Goal: Information Seeking & Learning: Check status

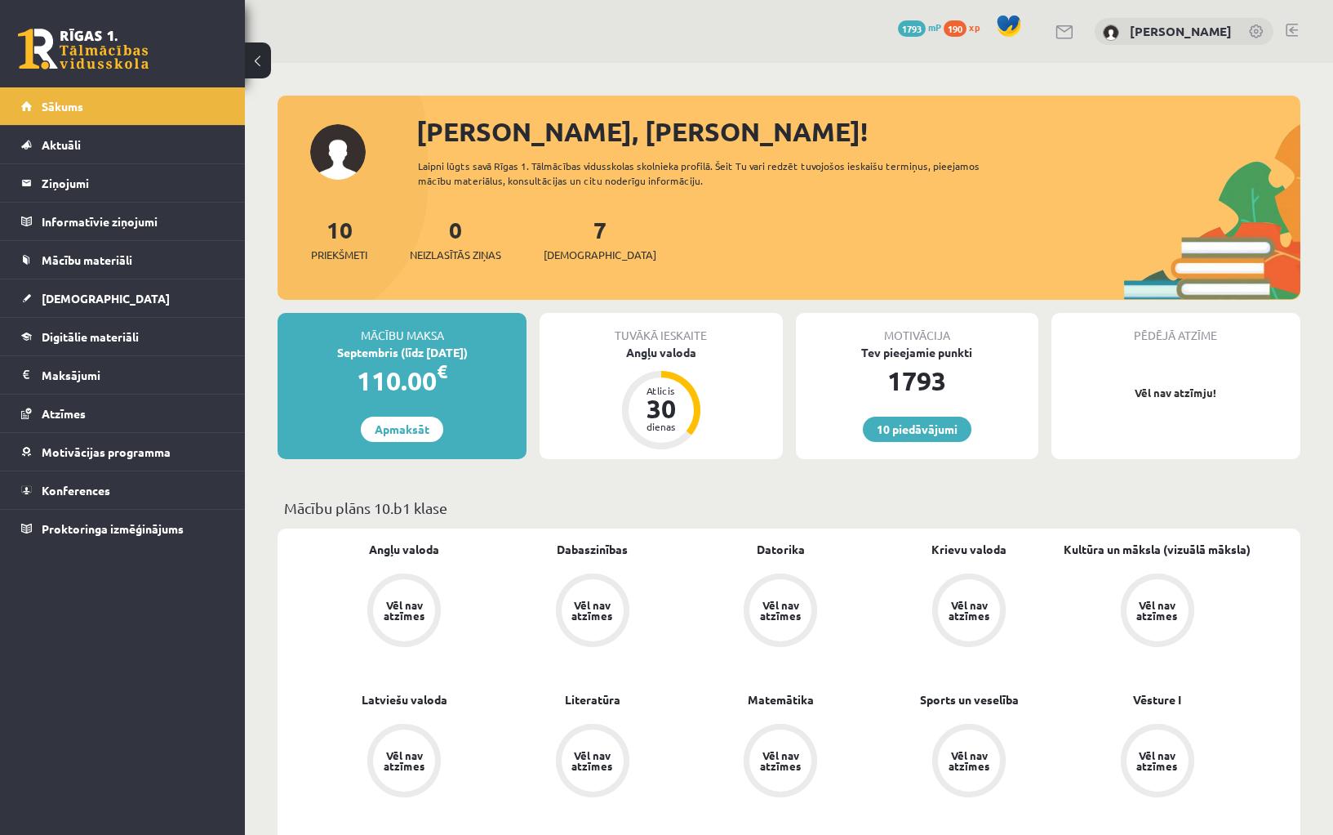
scroll to position [173, 0]
click at [100, 126] on link "Aktuāli" at bounding box center [122, 145] width 203 height 38
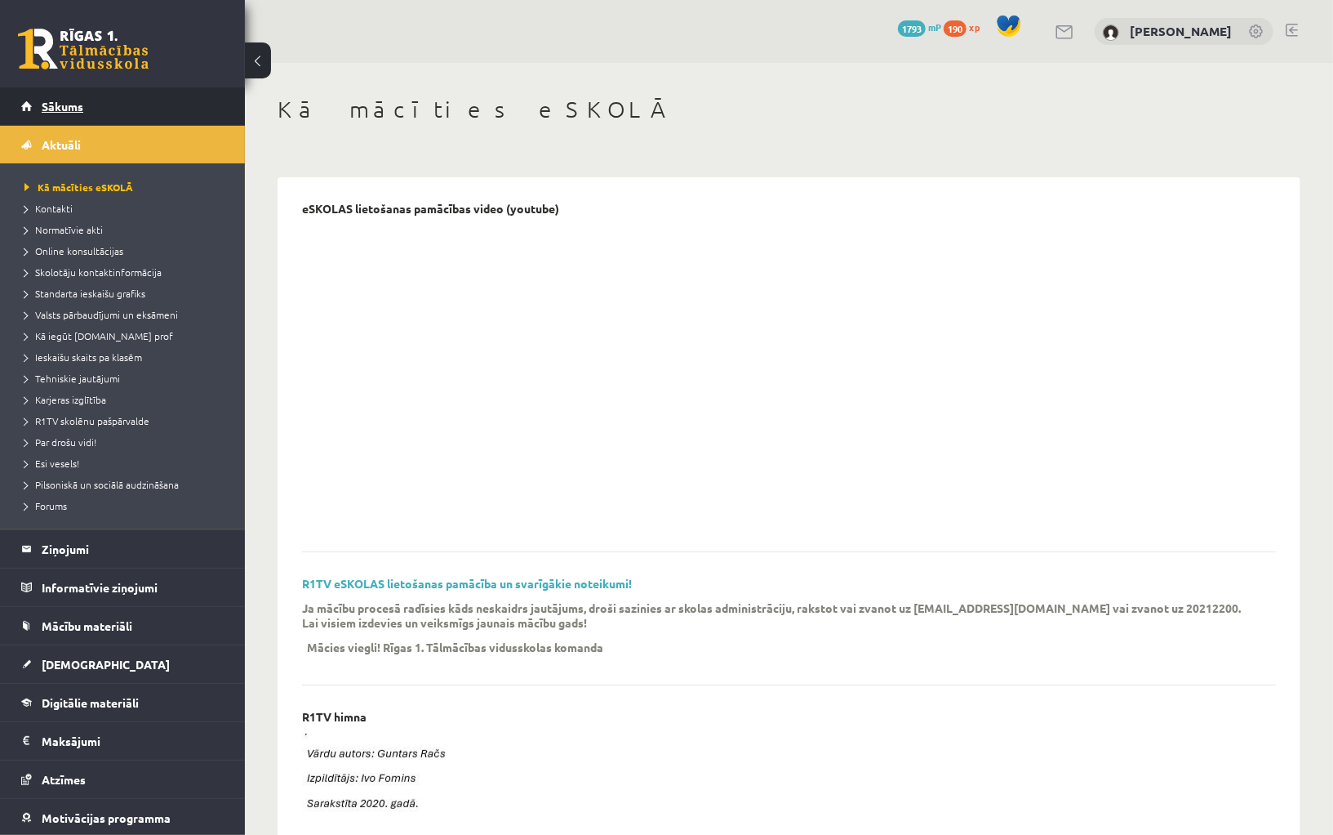
click at [96, 122] on link "Sākums" at bounding box center [122, 106] width 203 height 38
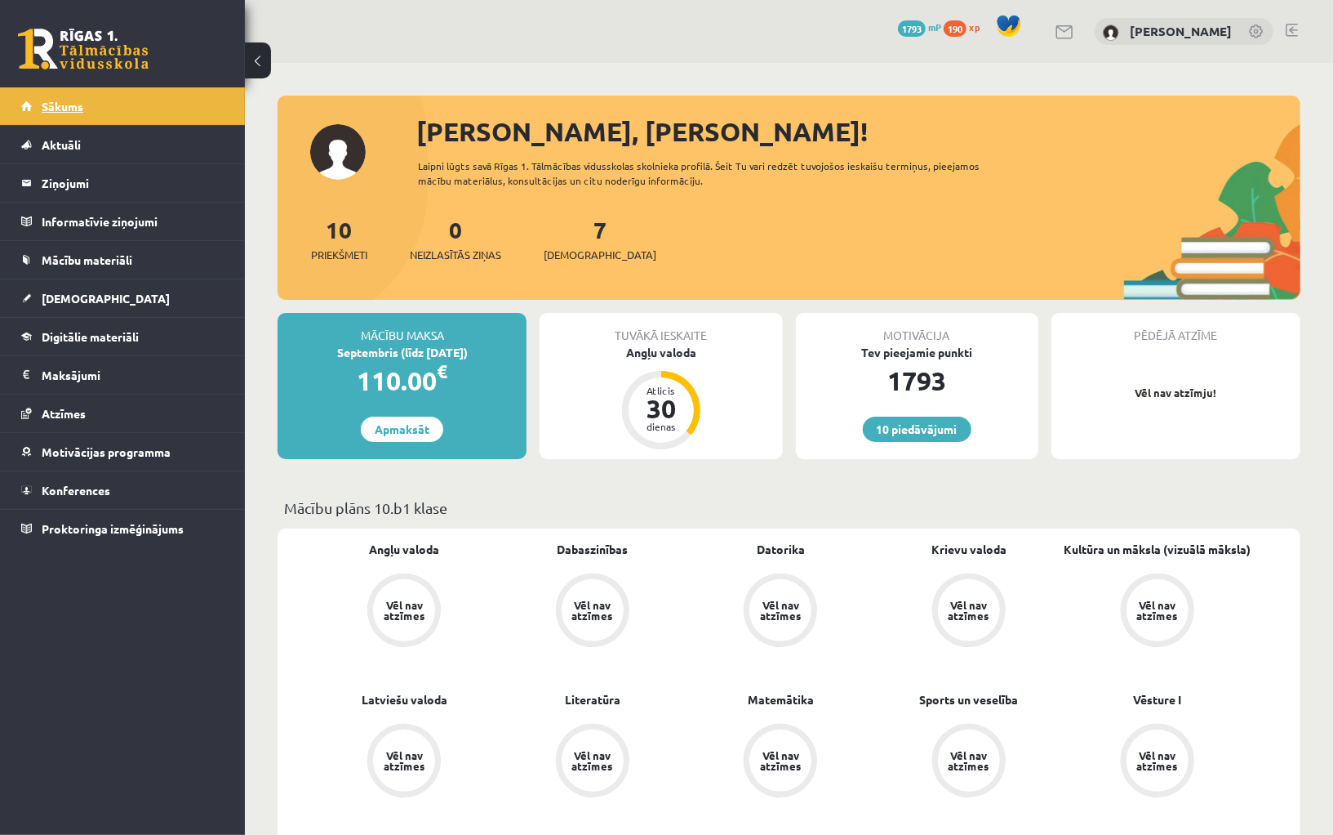
click at [108, 115] on link "Sākums" at bounding box center [122, 106] width 203 height 38
click at [95, 152] on link "Aktuāli" at bounding box center [122, 145] width 203 height 38
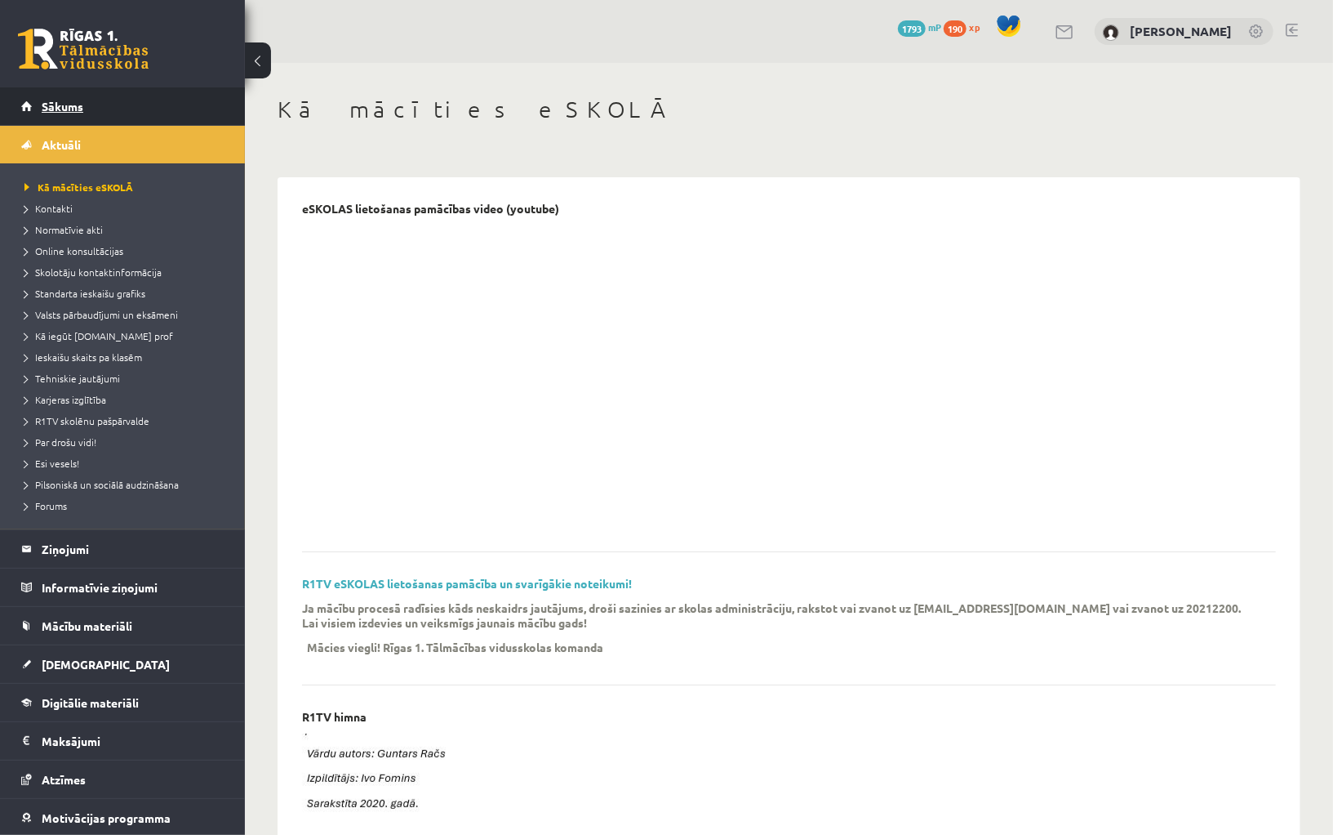
click at [88, 115] on link "Sākums" at bounding box center [122, 106] width 203 height 38
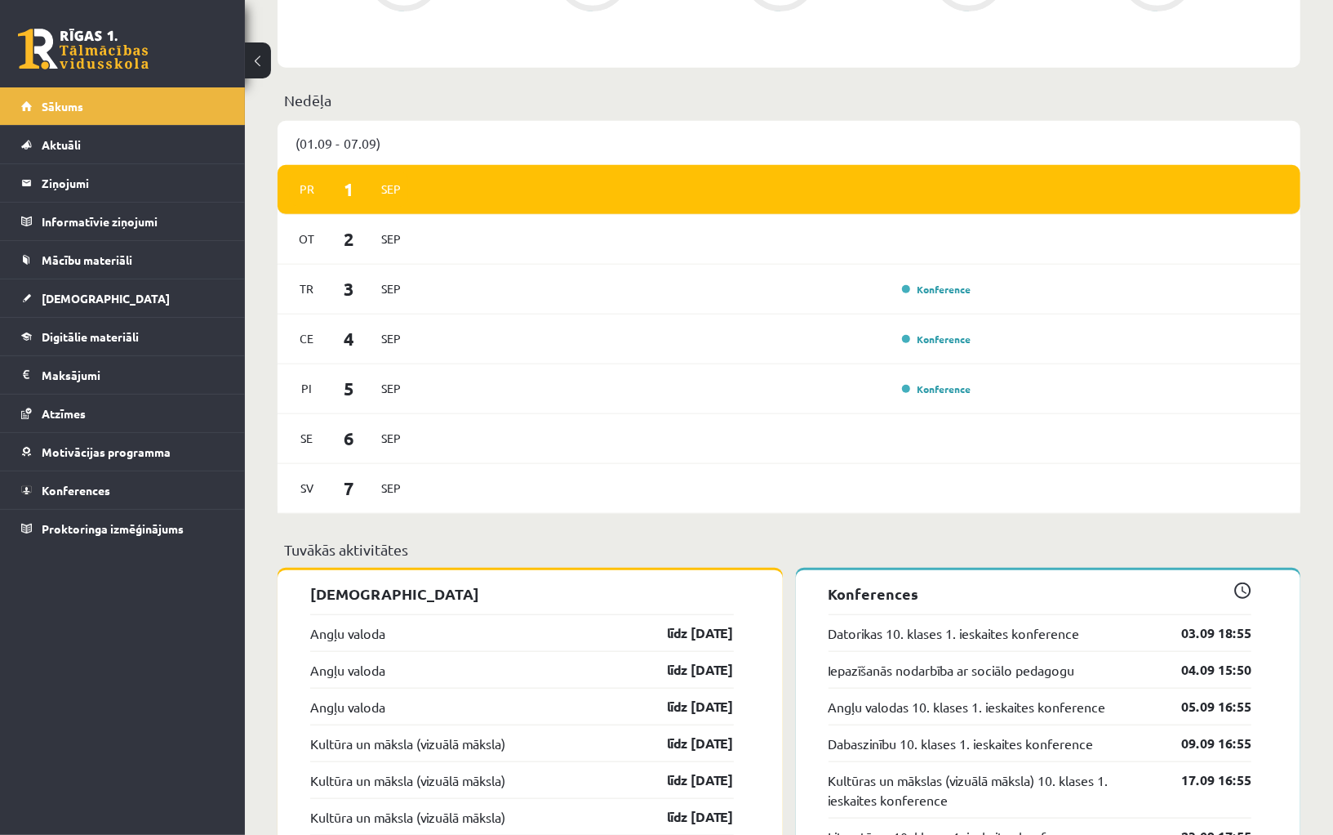
scroll to position [850, 0]
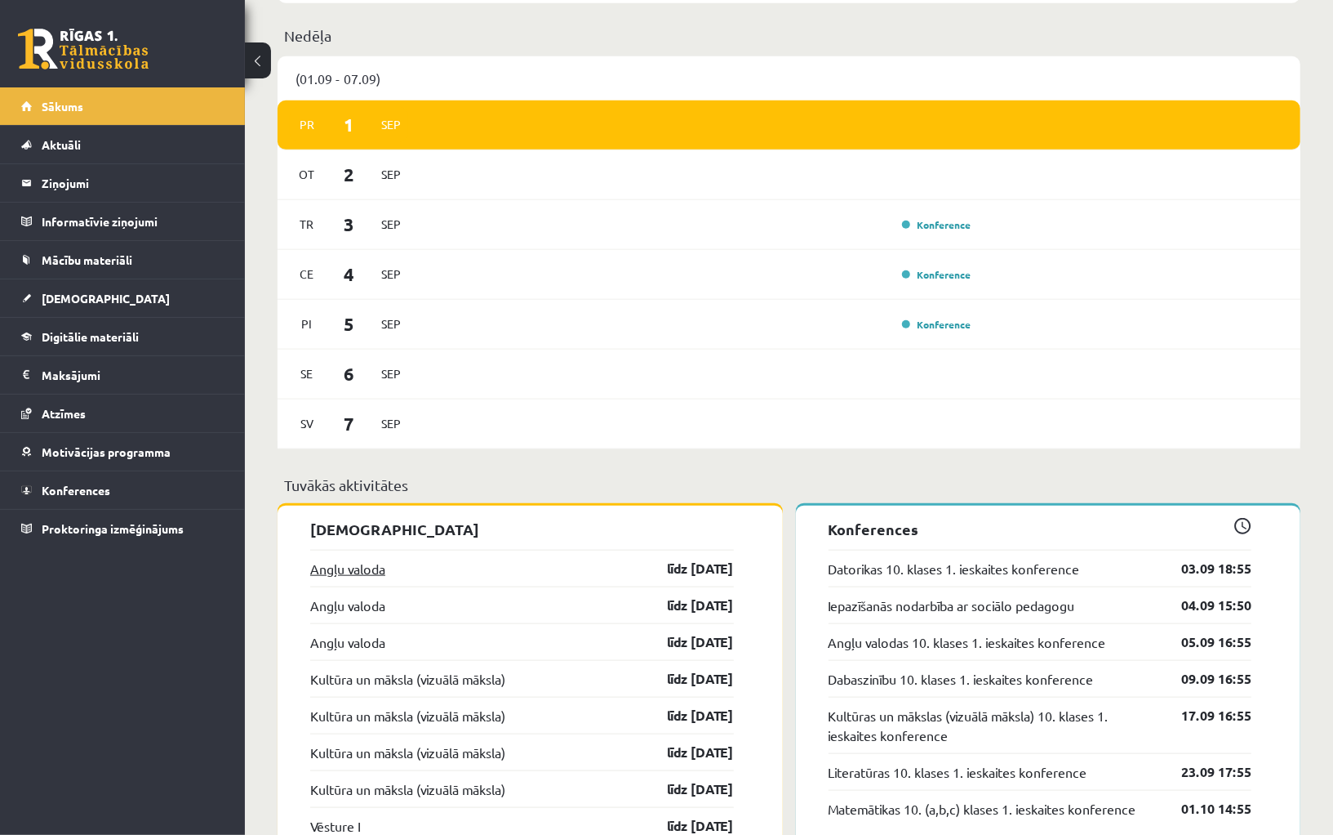
click at [370, 564] on link "Angļu valoda" at bounding box center [347, 569] width 75 height 20
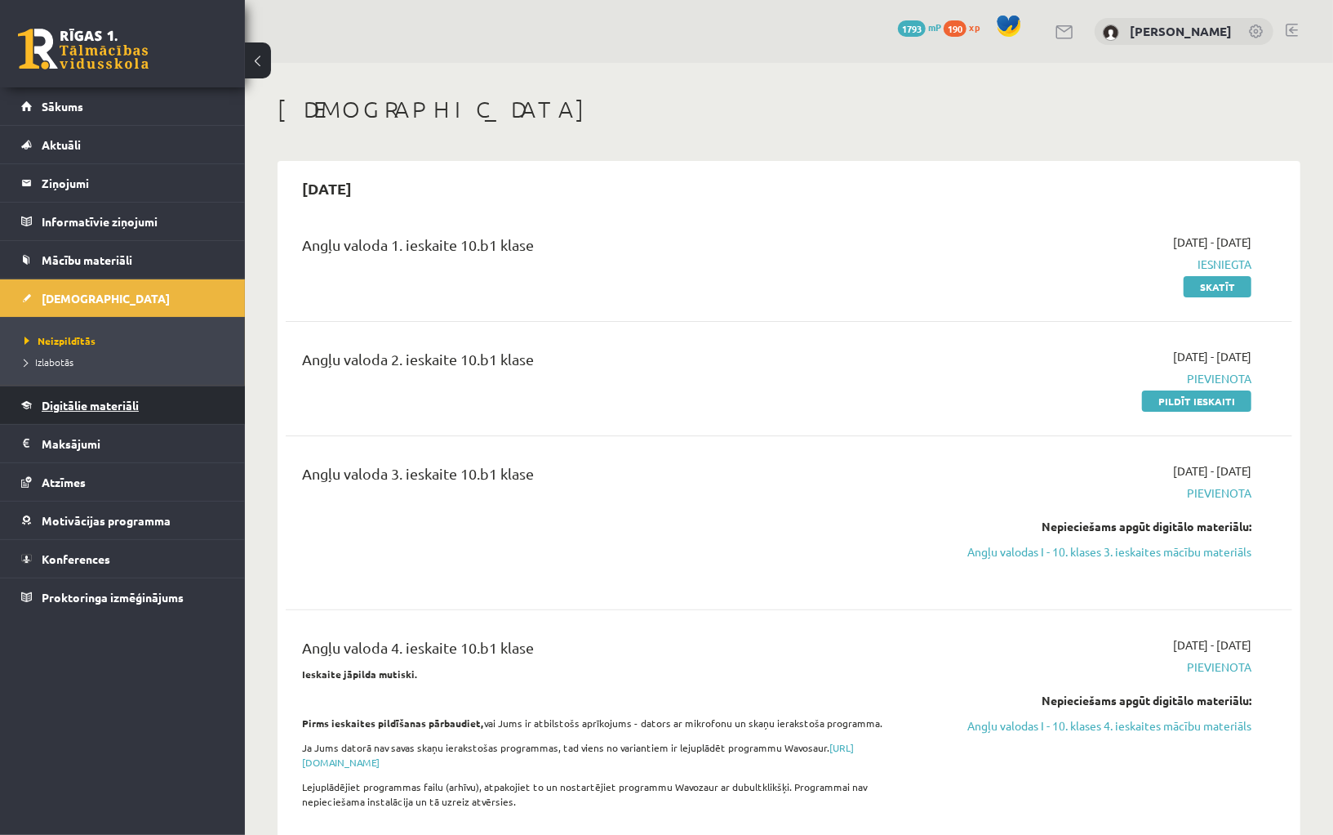
click at [112, 411] on link "Digitālie materiāli" at bounding box center [122, 405] width 203 height 38
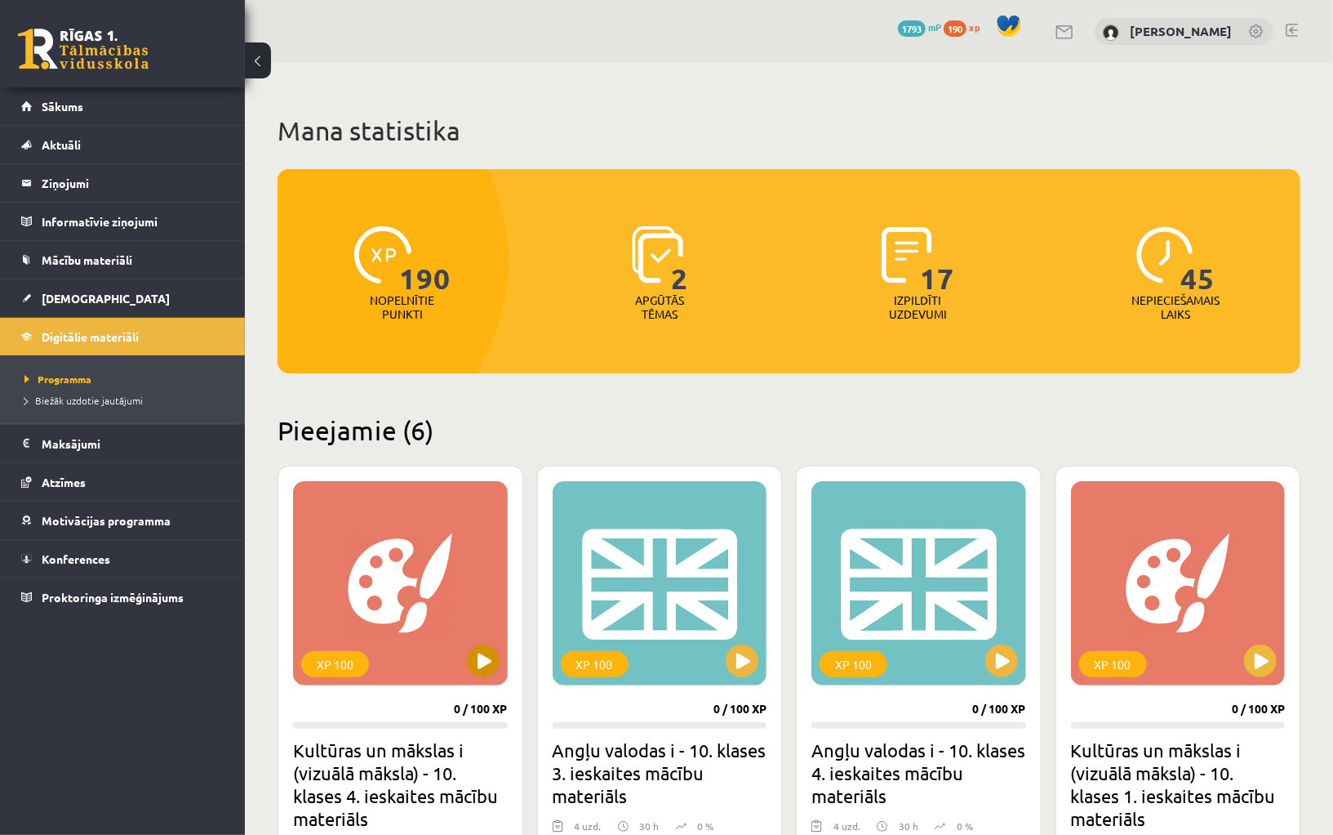
scroll to position [23, 0]
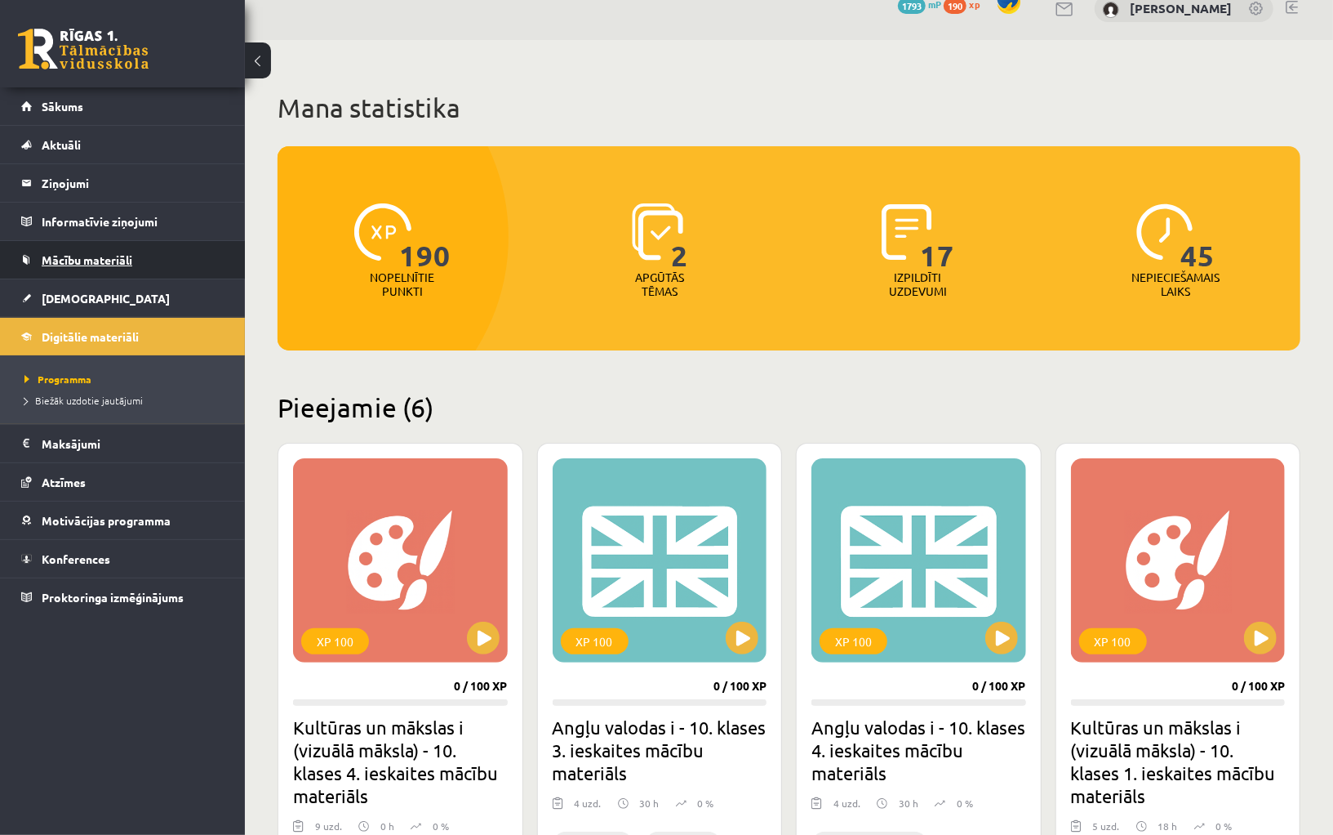
click at [111, 255] on span "Mācību materiāli" at bounding box center [87, 259] width 91 height 15
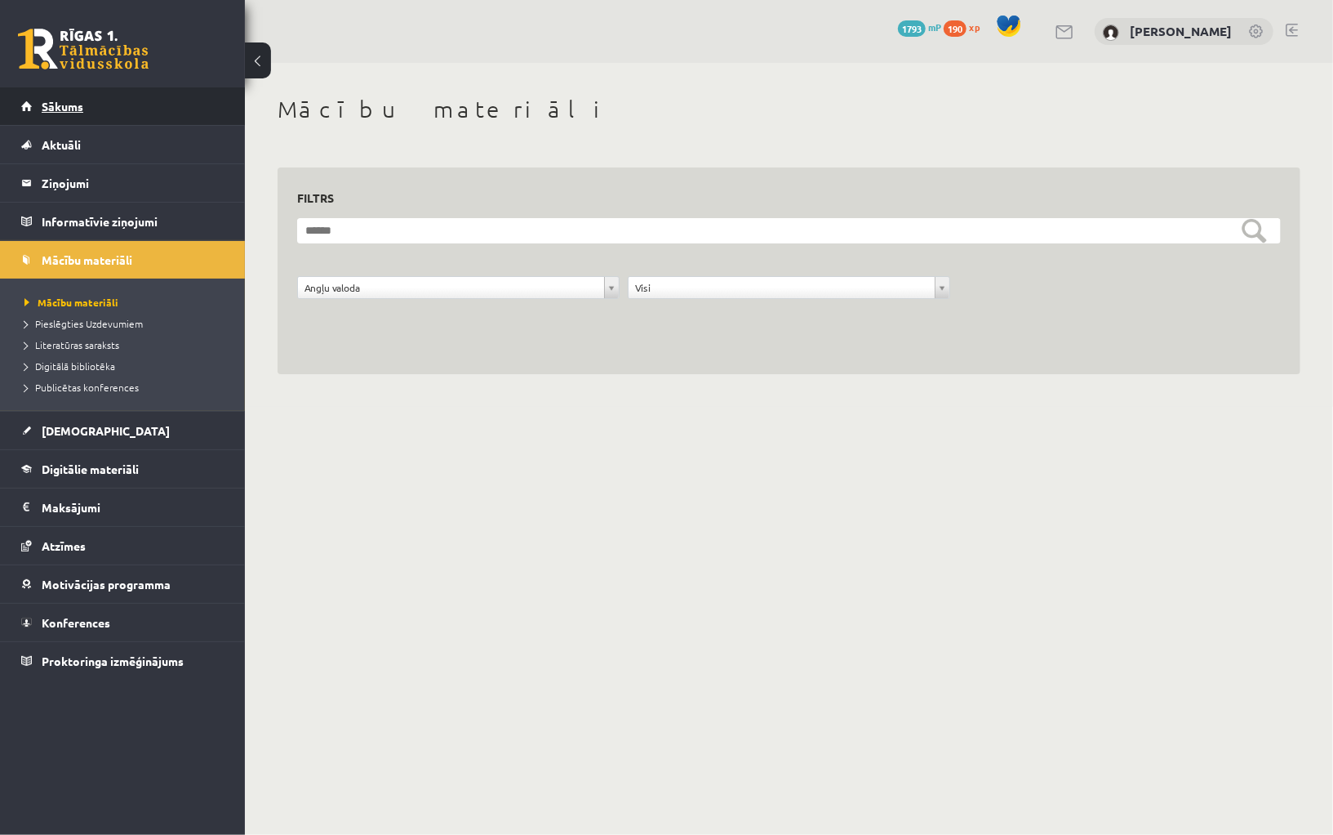
click at [87, 114] on link "Sākums" at bounding box center [122, 106] width 203 height 38
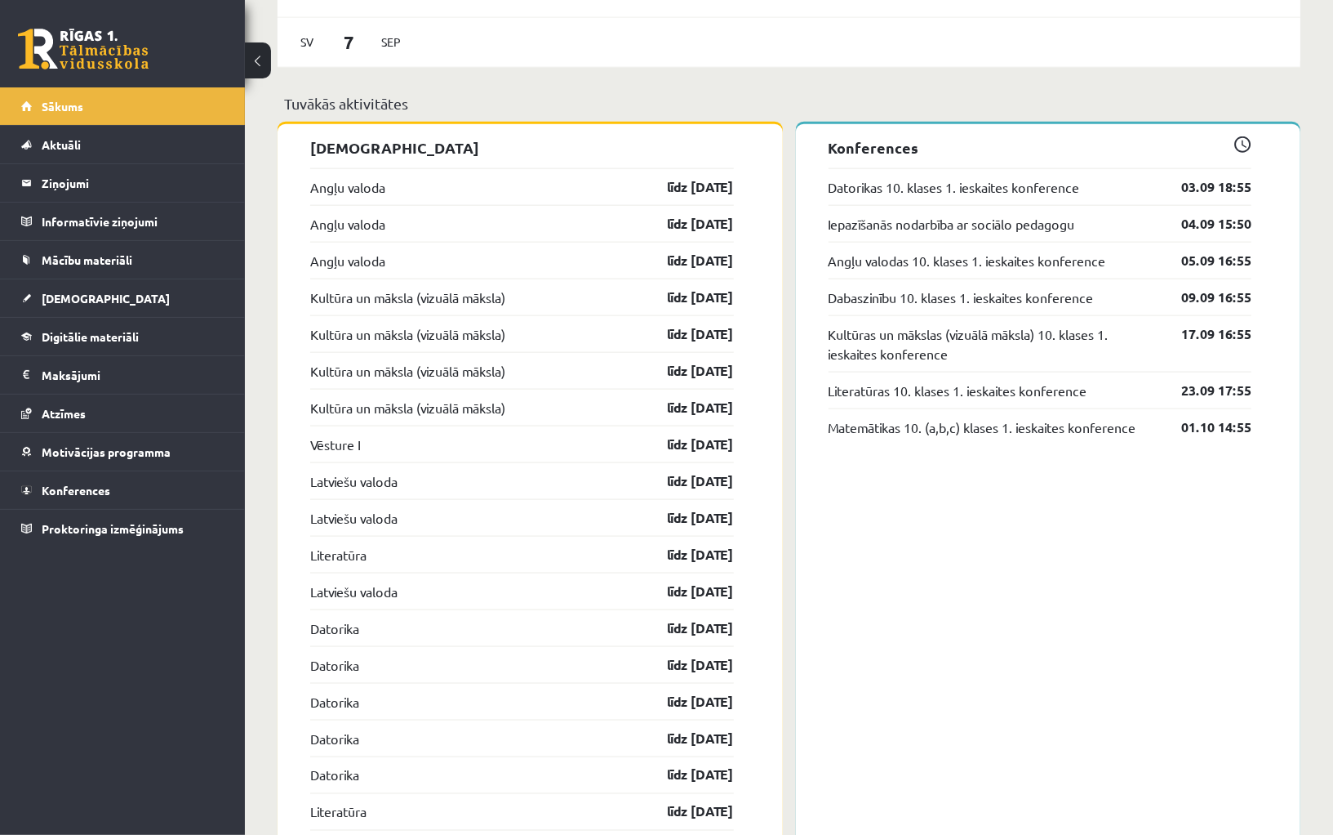
scroll to position [1236, 0]
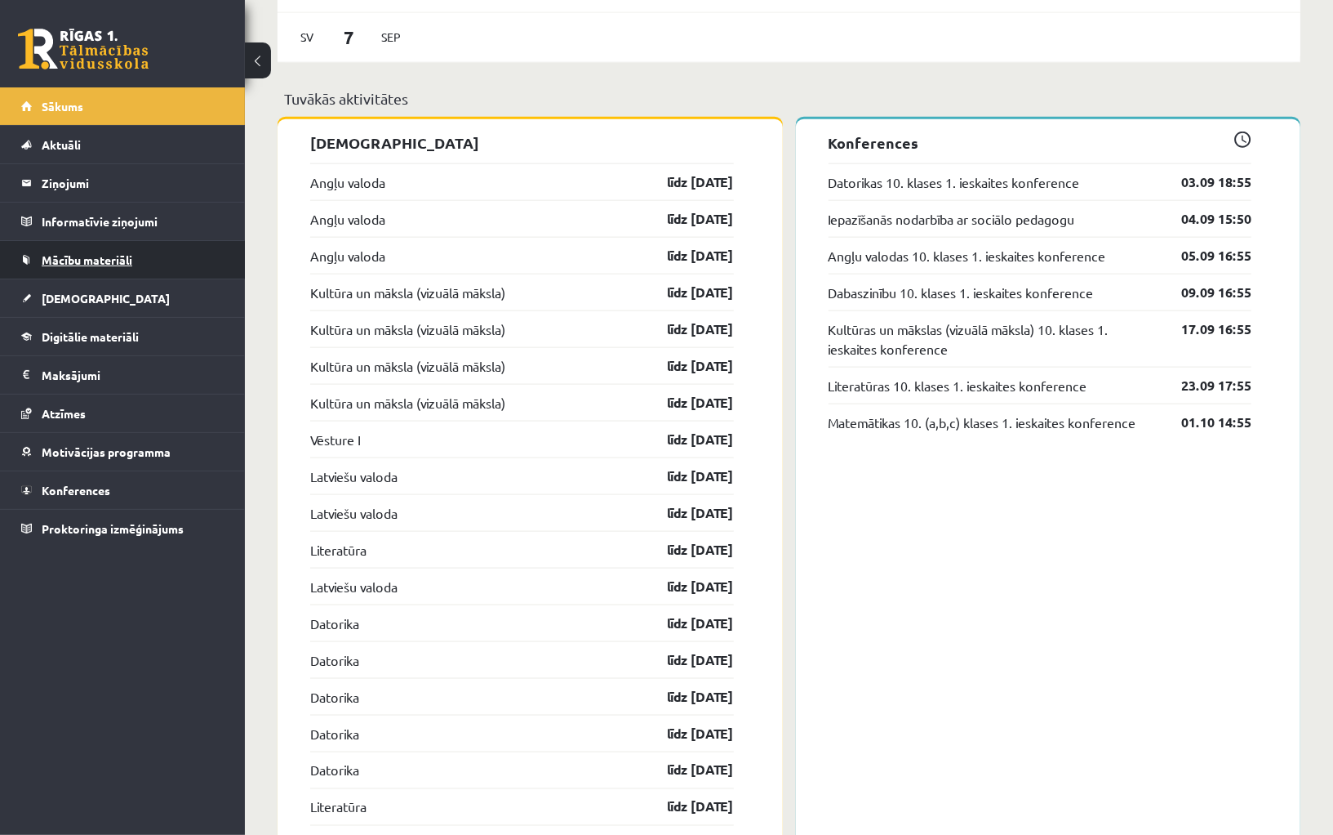
click at [104, 259] on span "Mācību materiāli" at bounding box center [87, 259] width 91 height 15
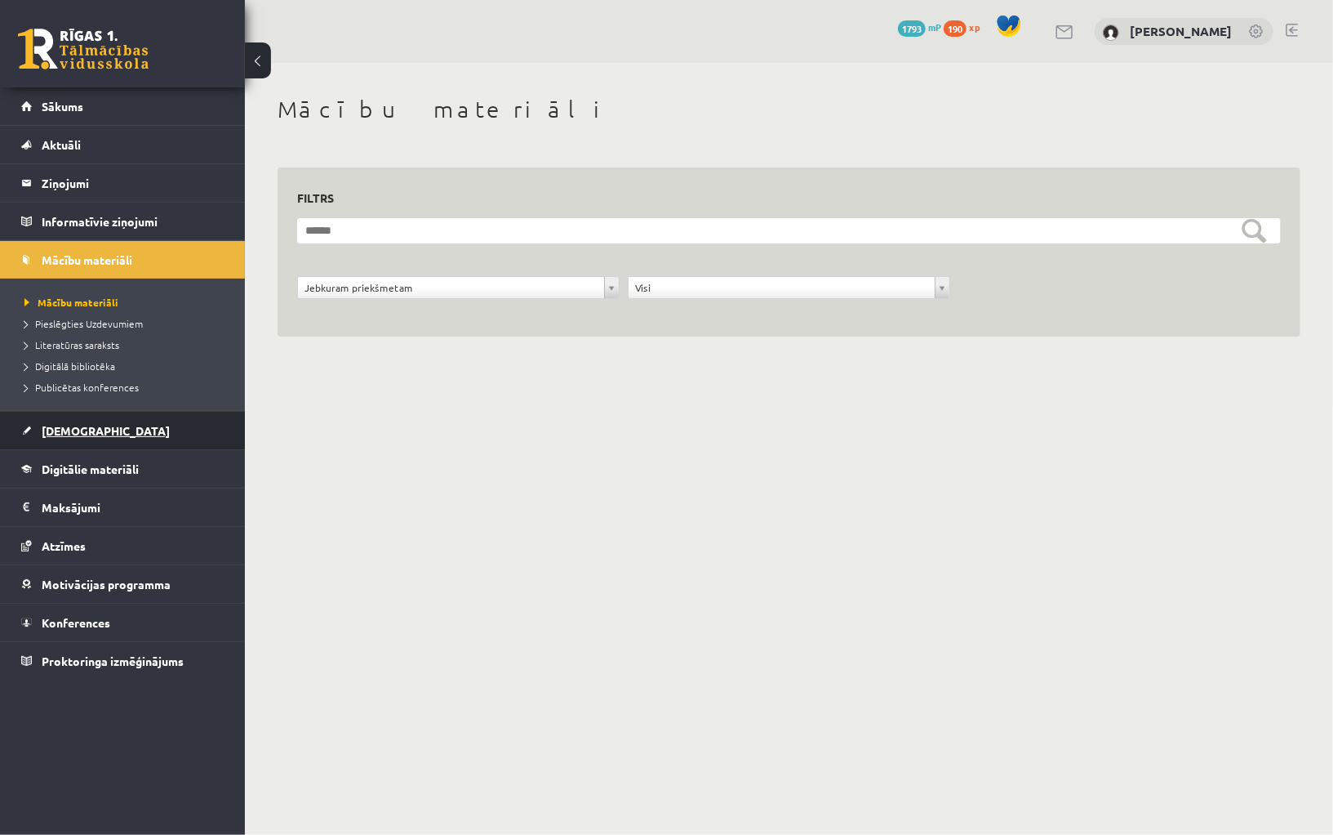
click at [96, 431] on link "[DEMOGRAPHIC_DATA]" at bounding box center [122, 431] width 203 height 38
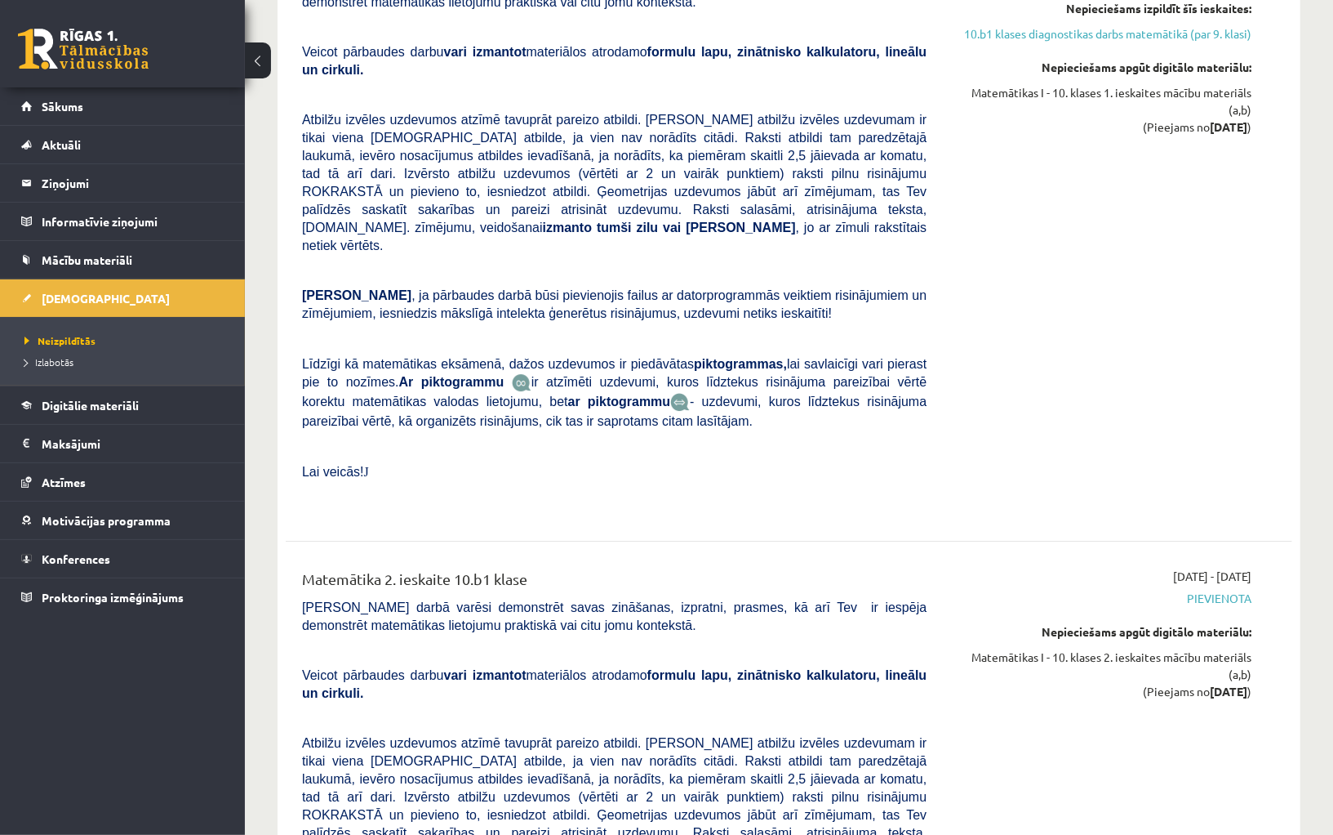
scroll to position [7690, 0]
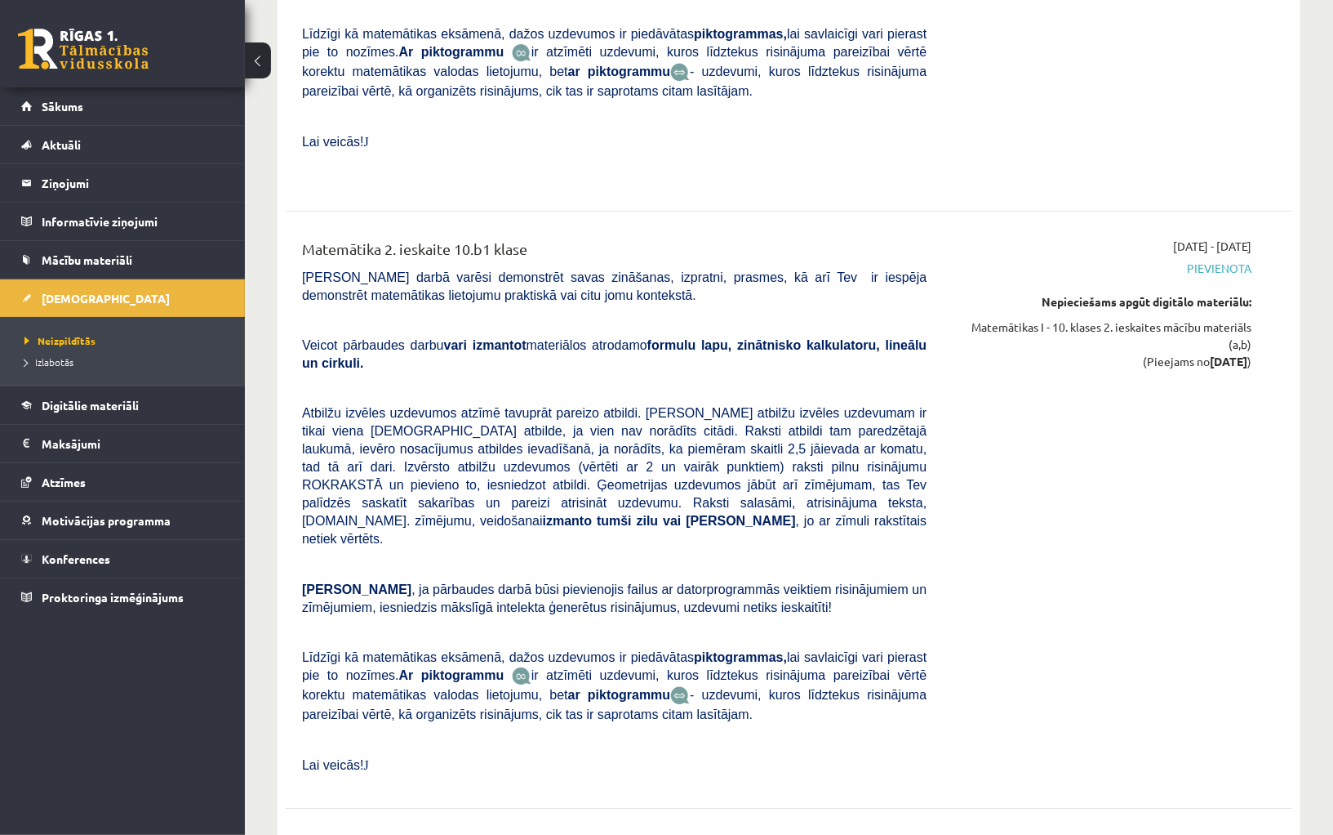
click at [621, 412] on span "Atbilžu izvēles uzdevumos atzīmē tavuprāt pareizo atbildi. Katram atbilžu izvēl…" at bounding box center [614, 476] width 625 height 140
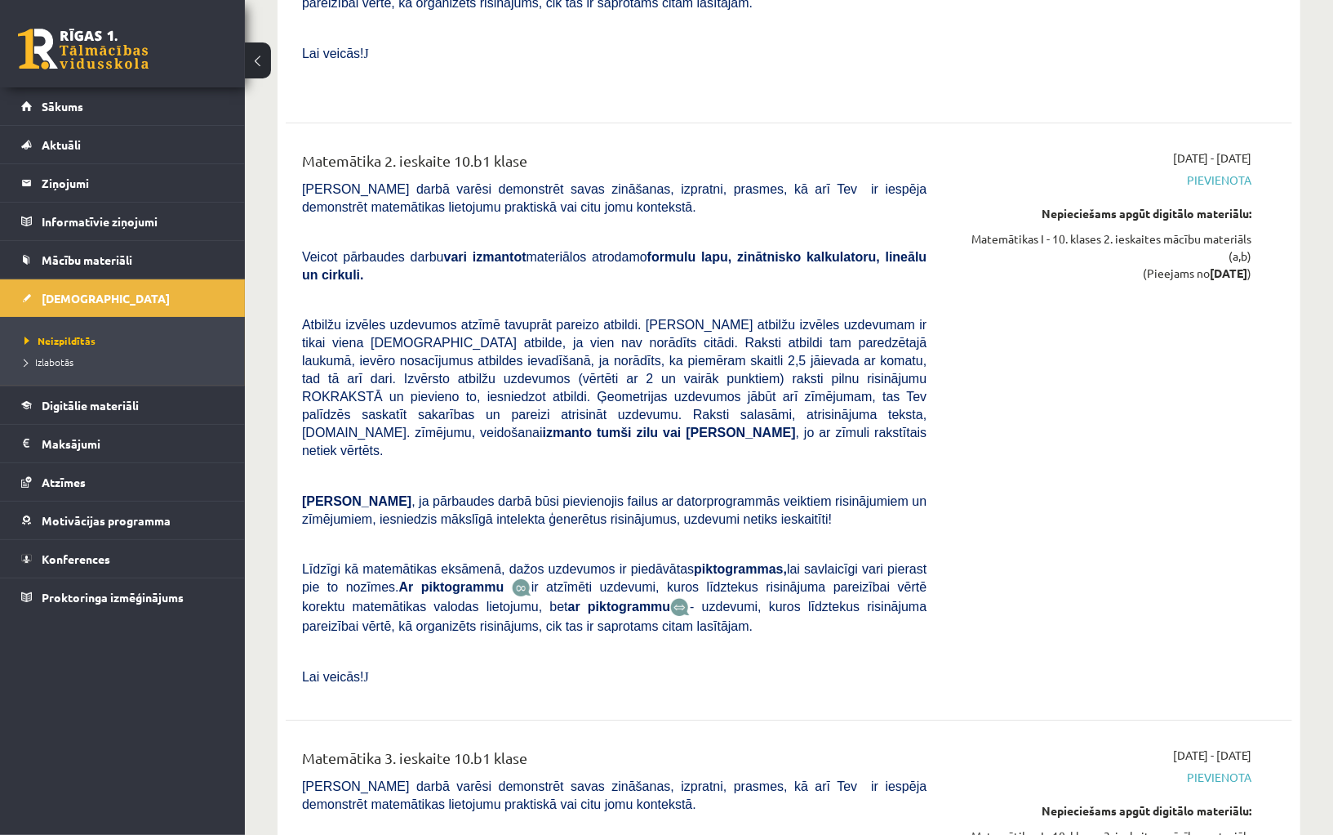
scroll to position [7896, 0]
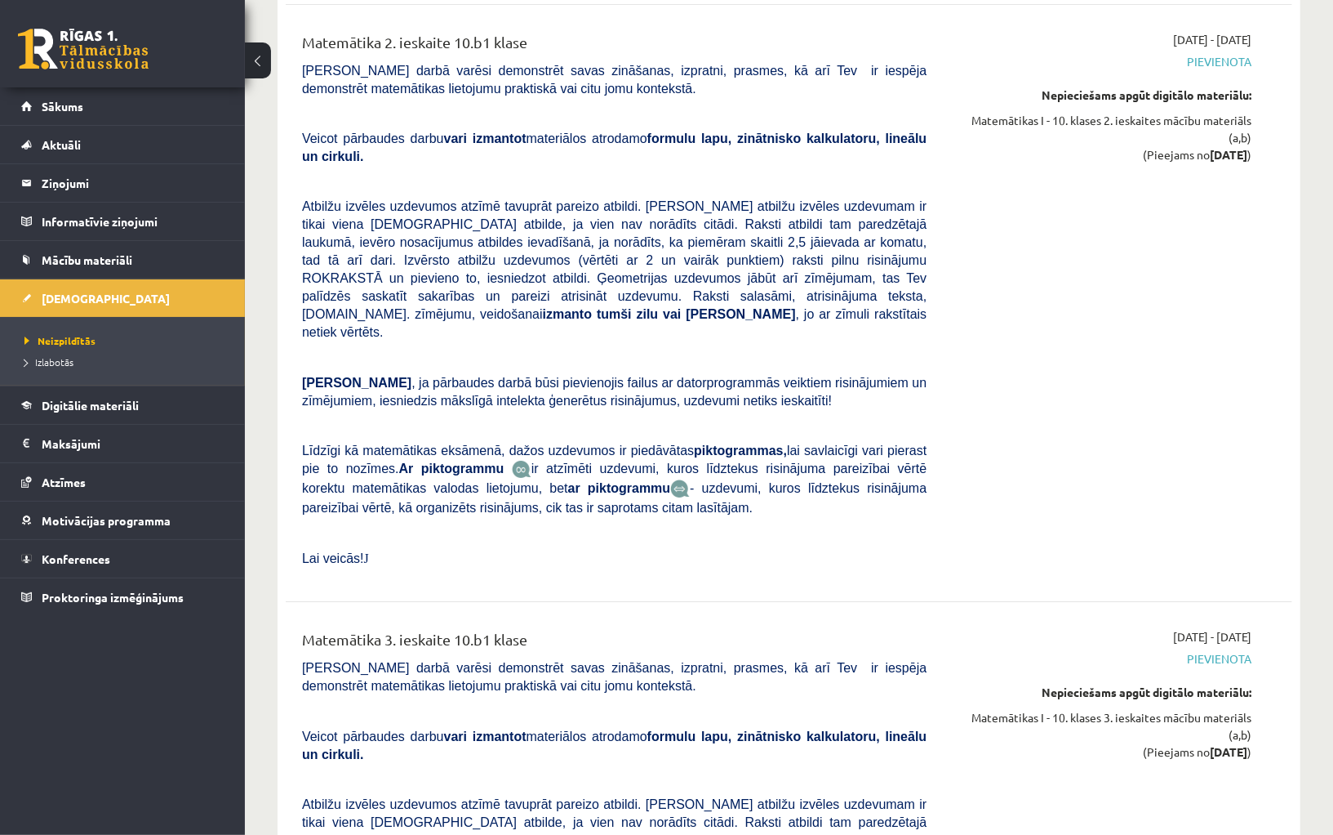
click at [532, 460] on img at bounding box center [522, 469] width 20 height 19
click at [690, 479] on img at bounding box center [680, 488] width 20 height 19
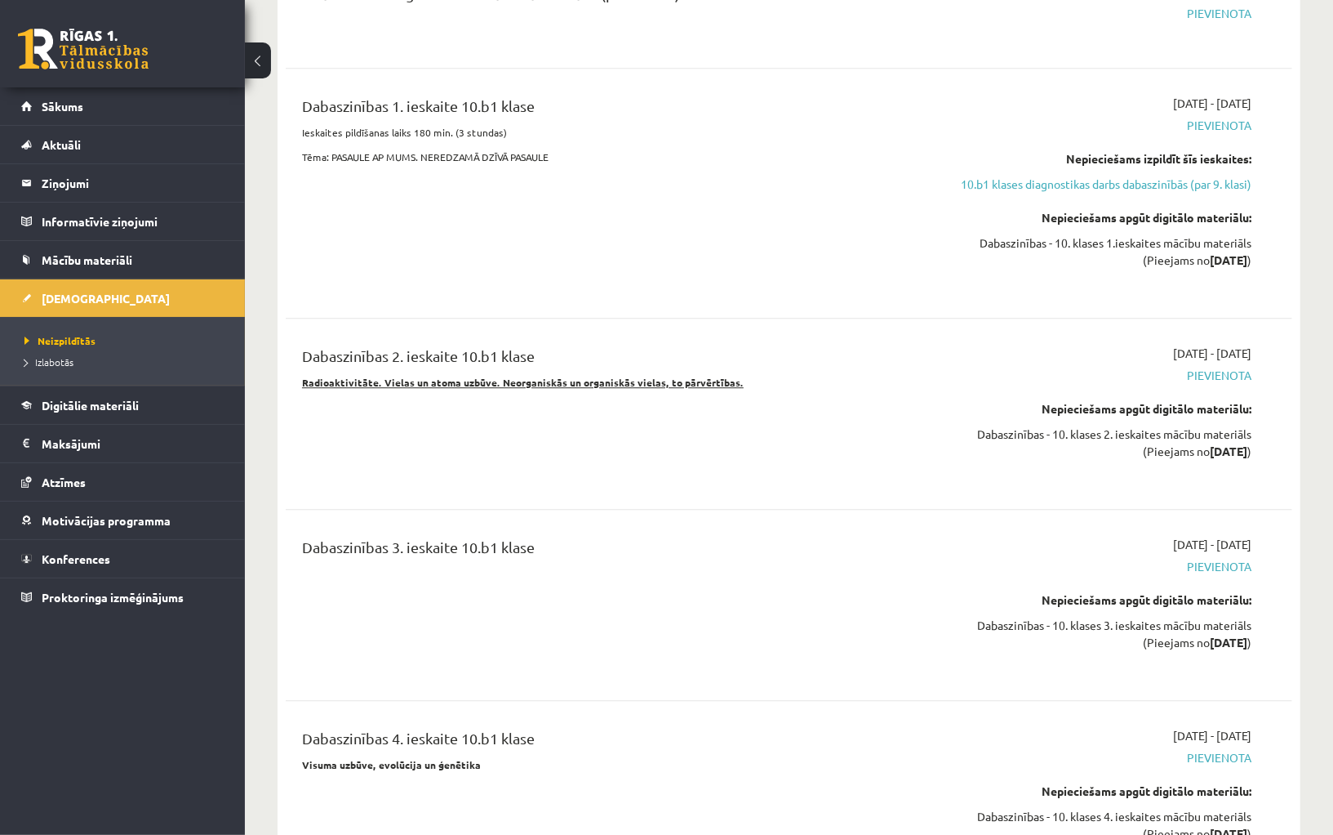
scroll to position [10781, 0]
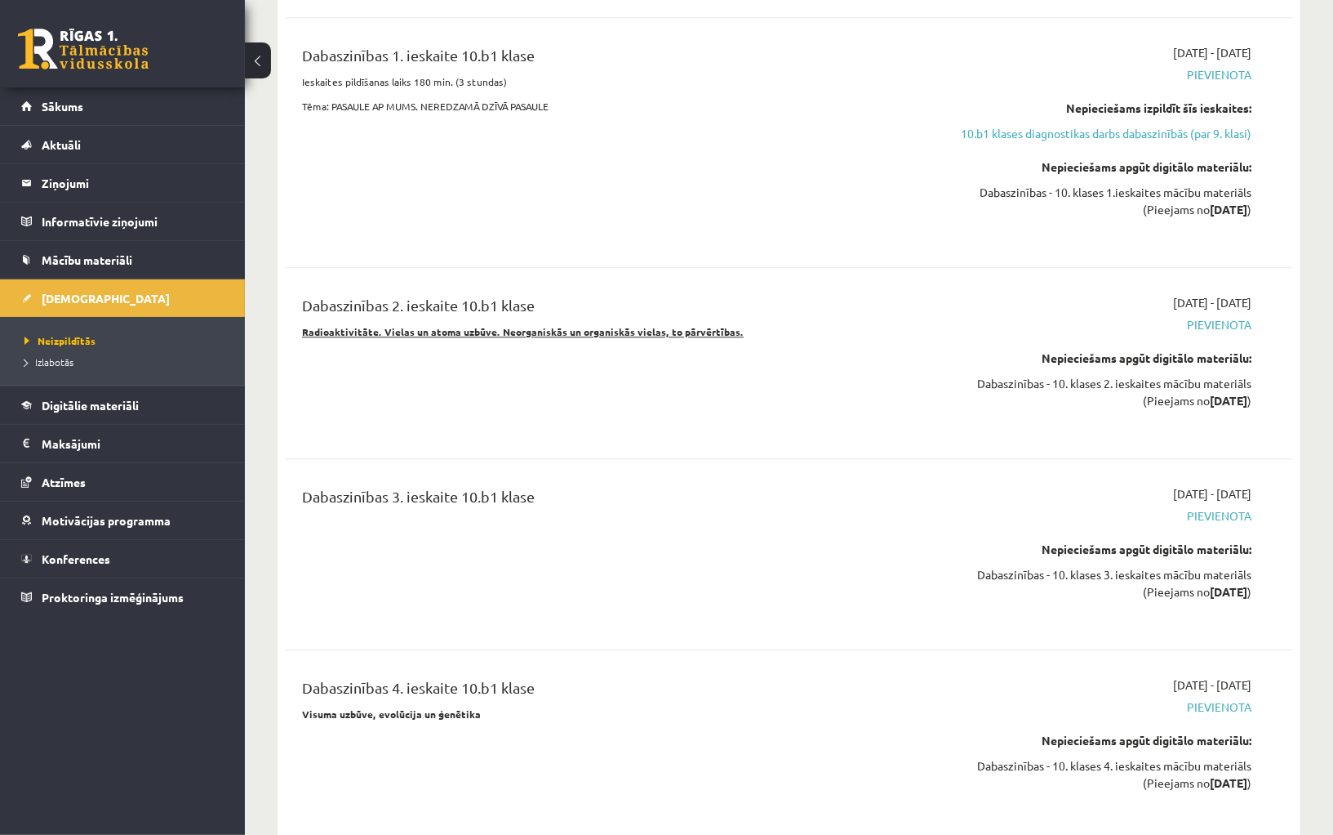
click at [427, 707] on strong "Visuma uzbūve, evolūcija un ģenētika" at bounding box center [391, 713] width 179 height 13
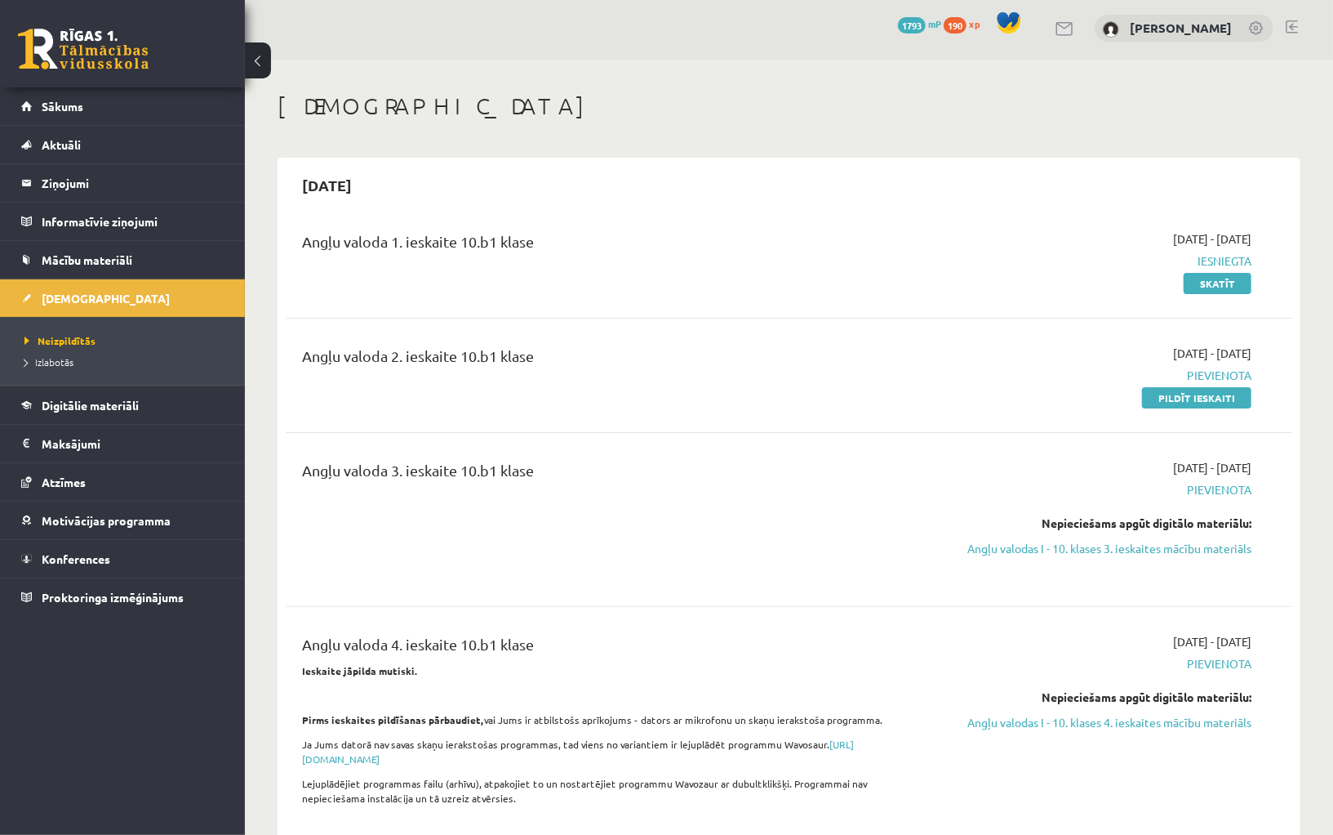
scroll to position [0, 0]
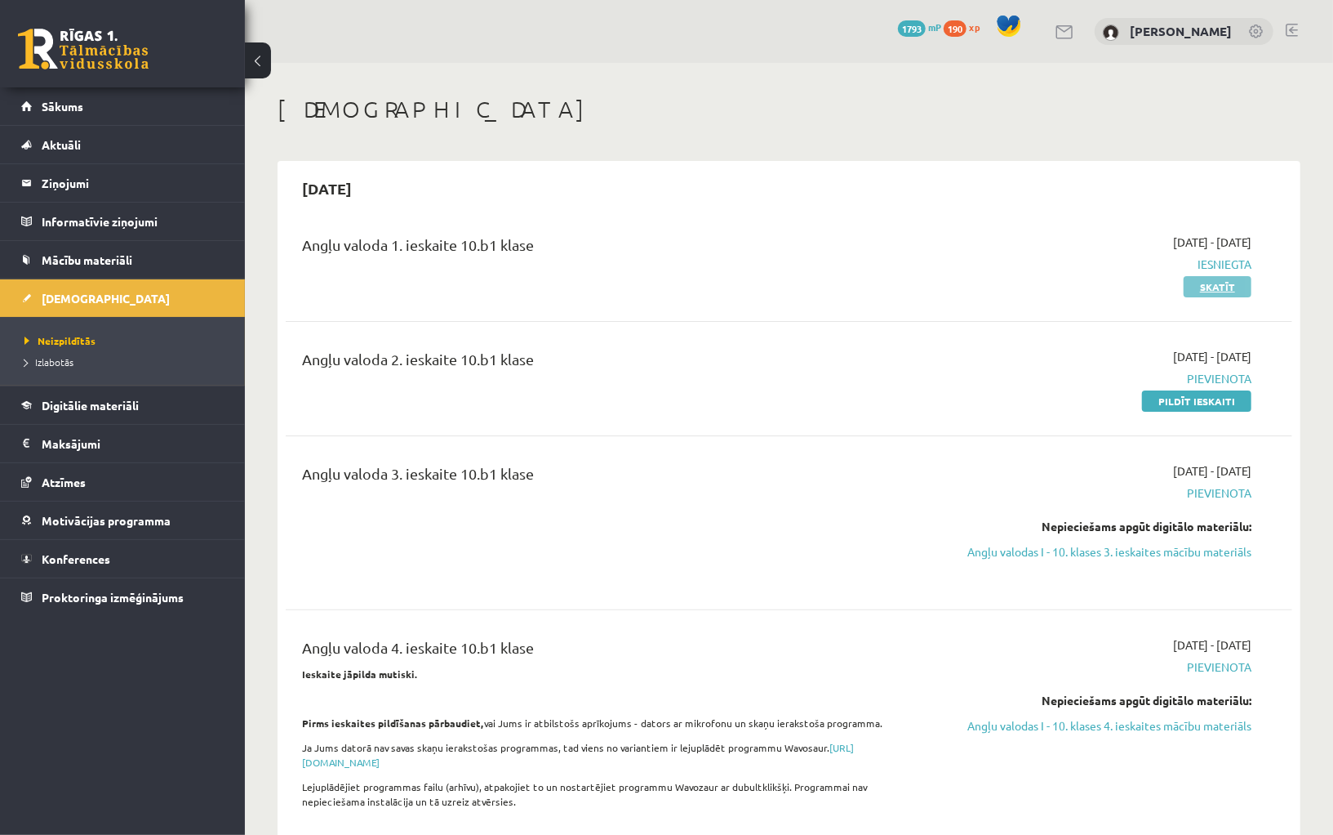
click at [1218, 286] on link "Skatīt" at bounding box center [1218, 286] width 68 height 21
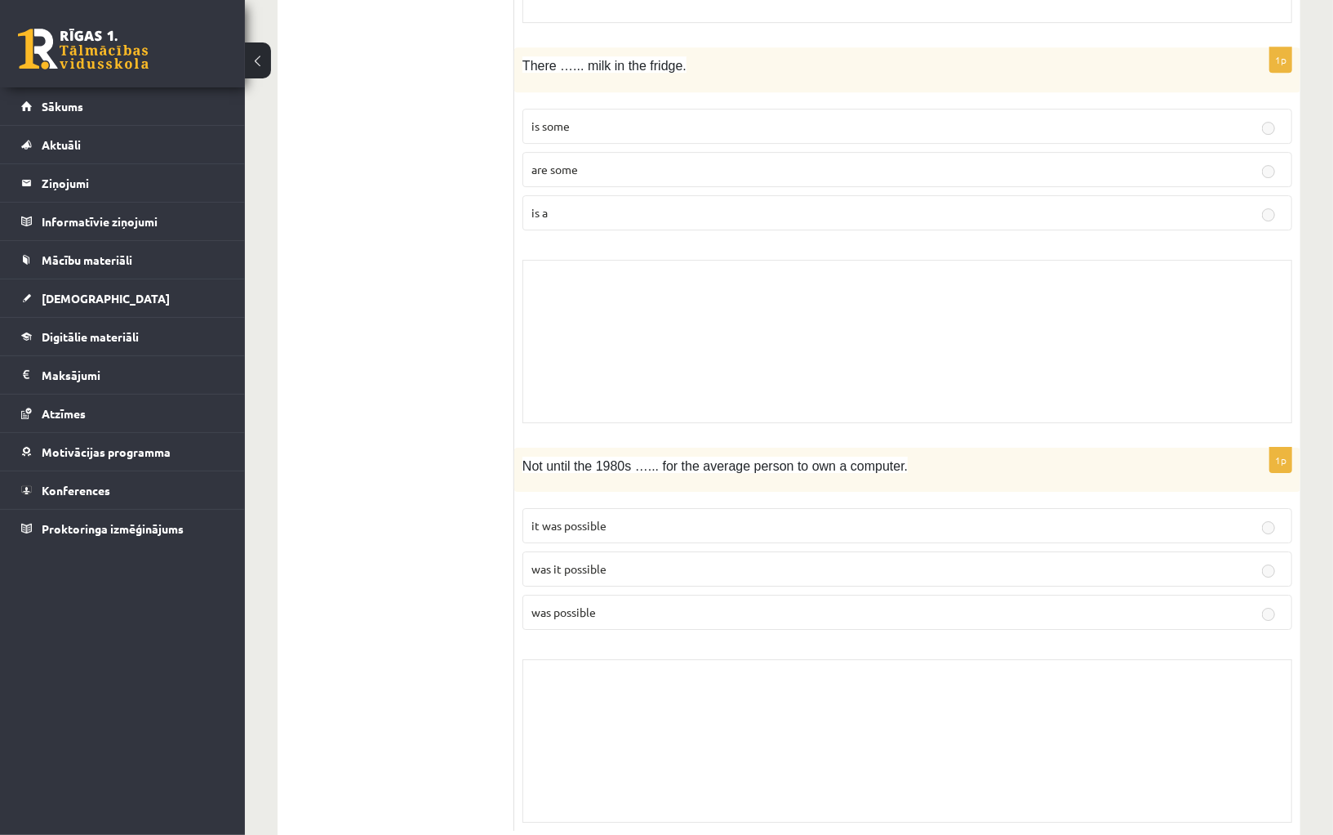
scroll to position [7395, 0]
click at [83, 291] on span "[DEMOGRAPHIC_DATA]" at bounding box center [106, 298] width 128 height 15
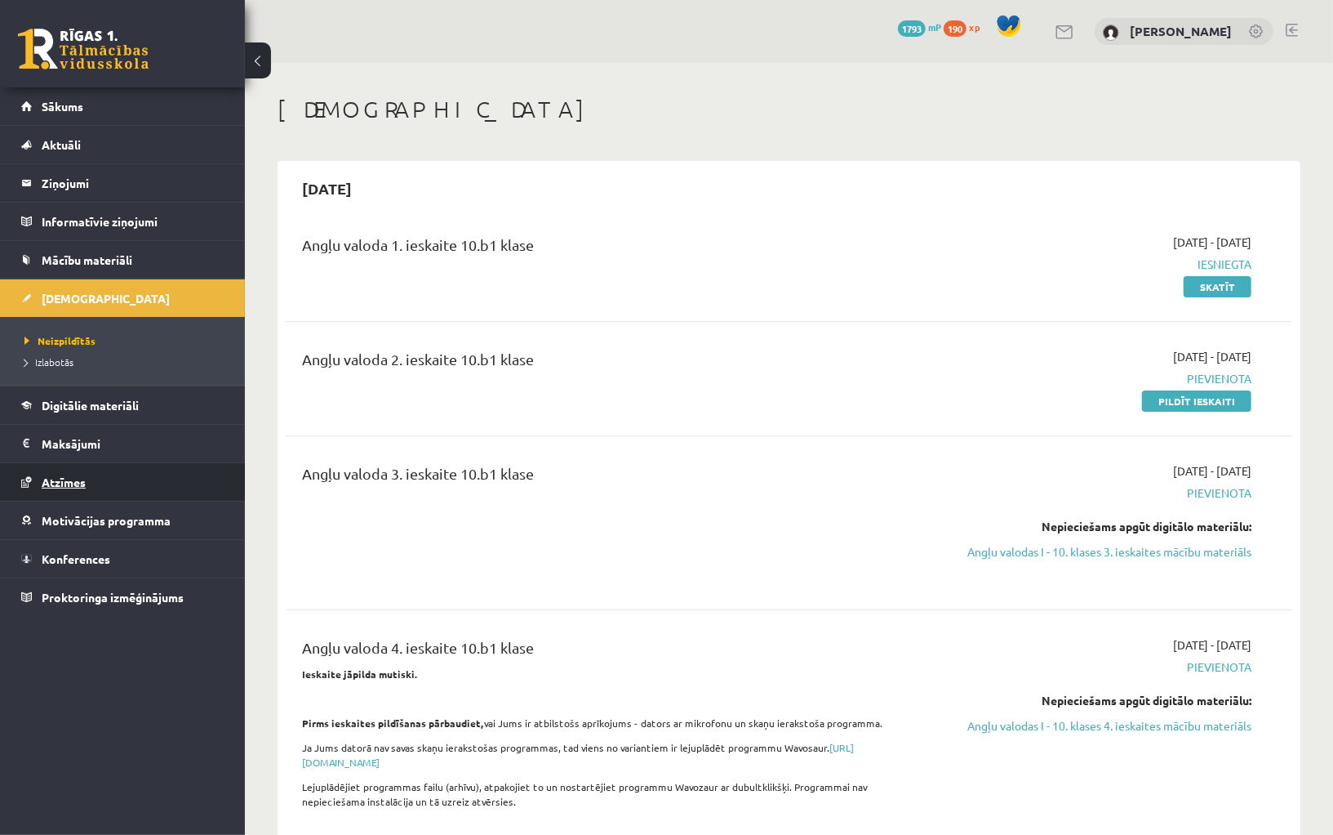
click at [67, 474] on span "Atzīmes" at bounding box center [64, 481] width 44 height 15
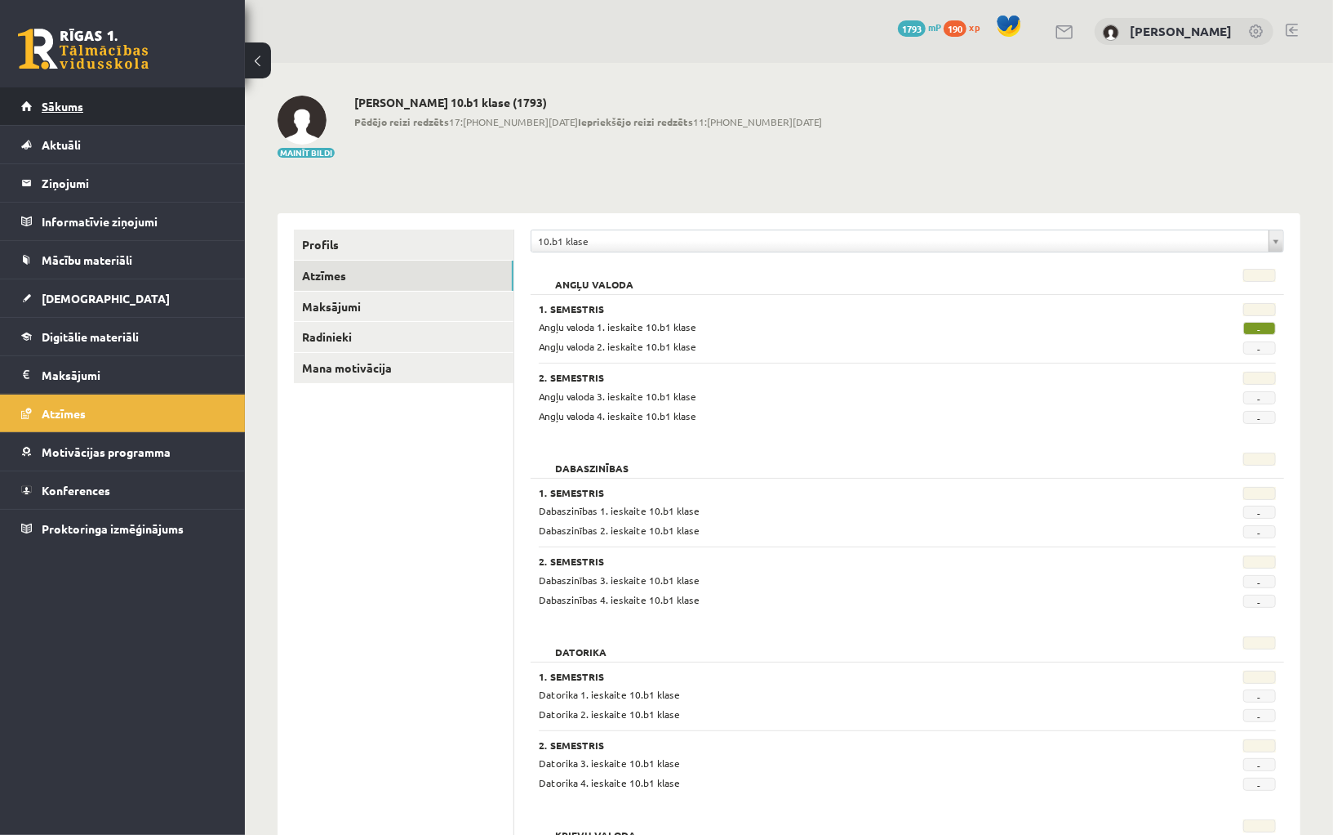
click at [155, 111] on link "Sākums" at bounding box center [122, 106] width 203 height 38
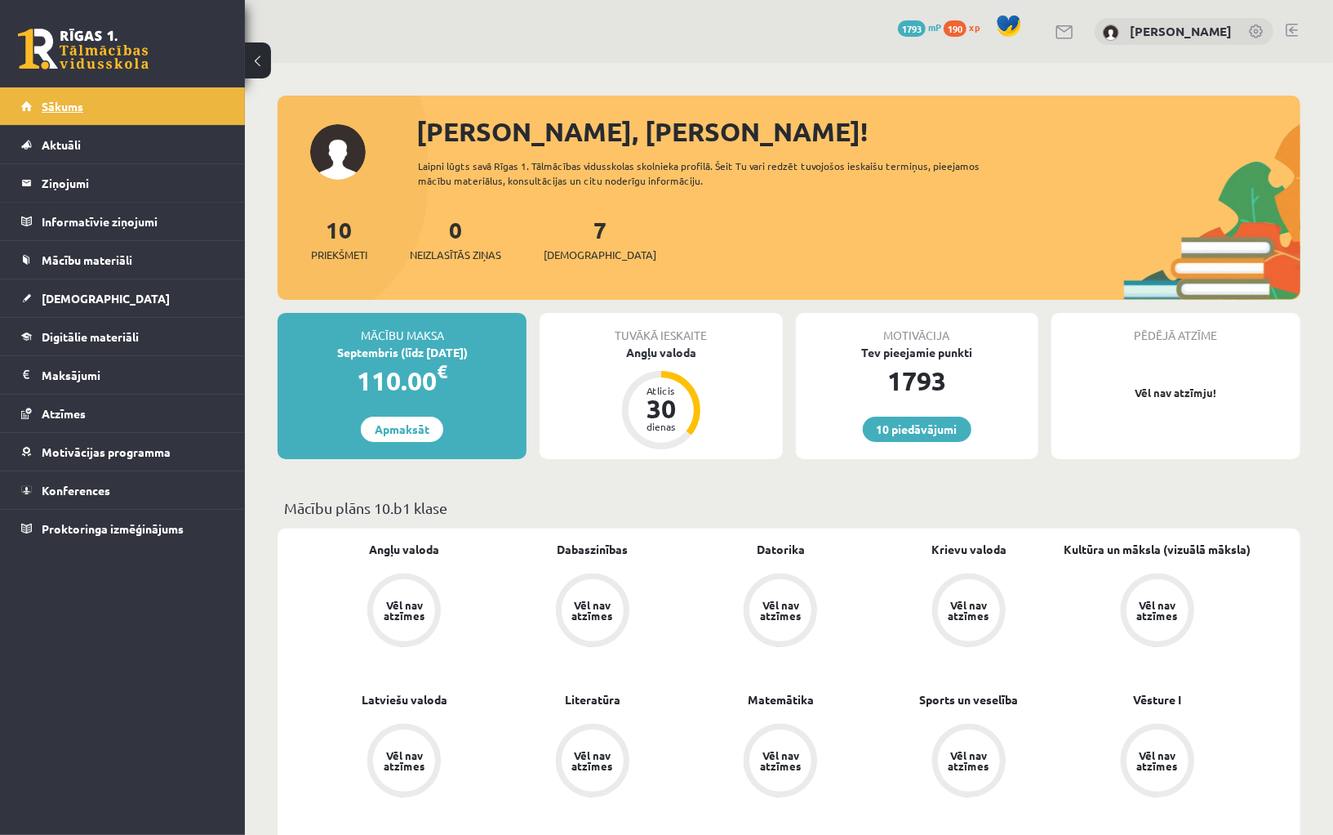
click at [121, 100] on link "Sākums" at bounding box center [122, 106] width 203 height 38
click at [161, 139] on link "Aktuāli" at bounding box center [122, 145] width 203 height 38
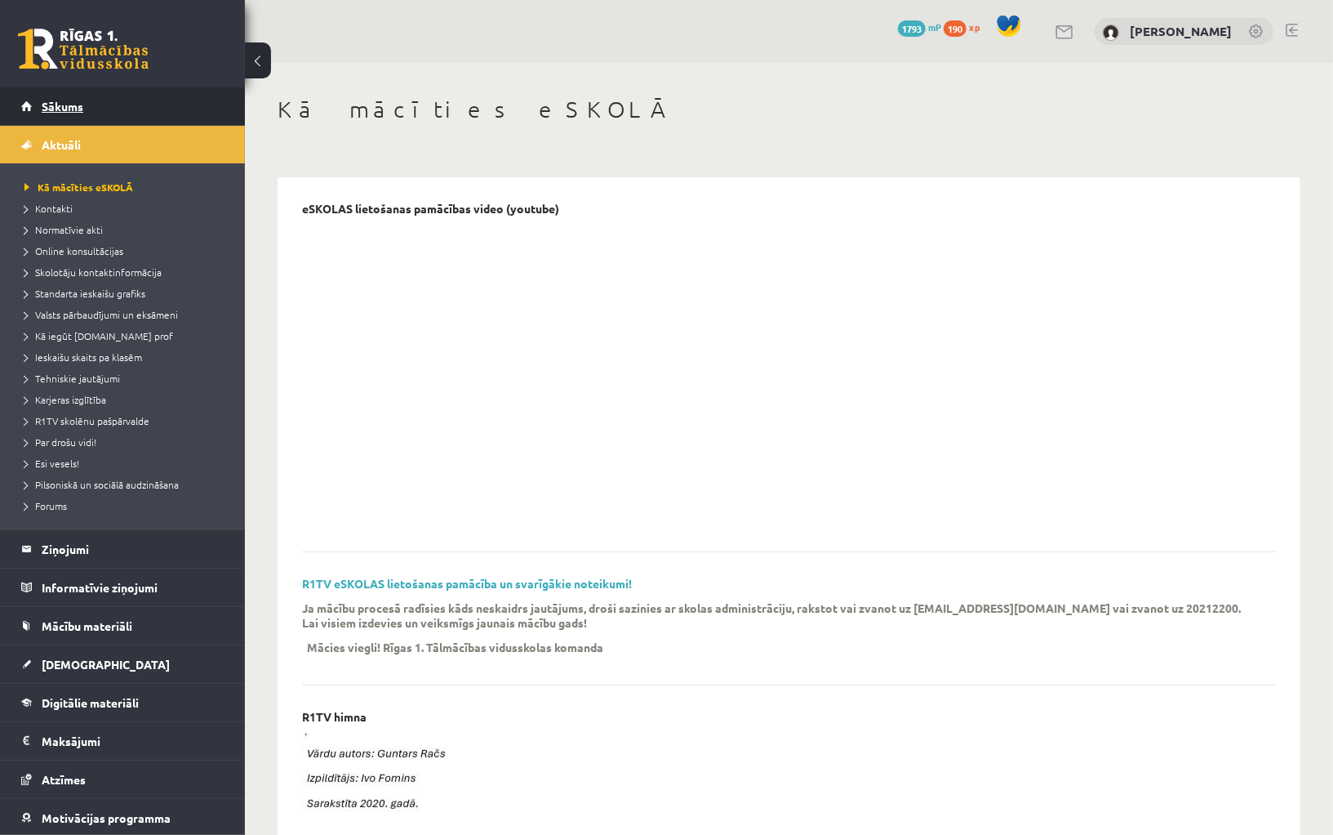
click at [120, 100] on link "Sākums" at bounding box center [122, 106] width 203 height 38
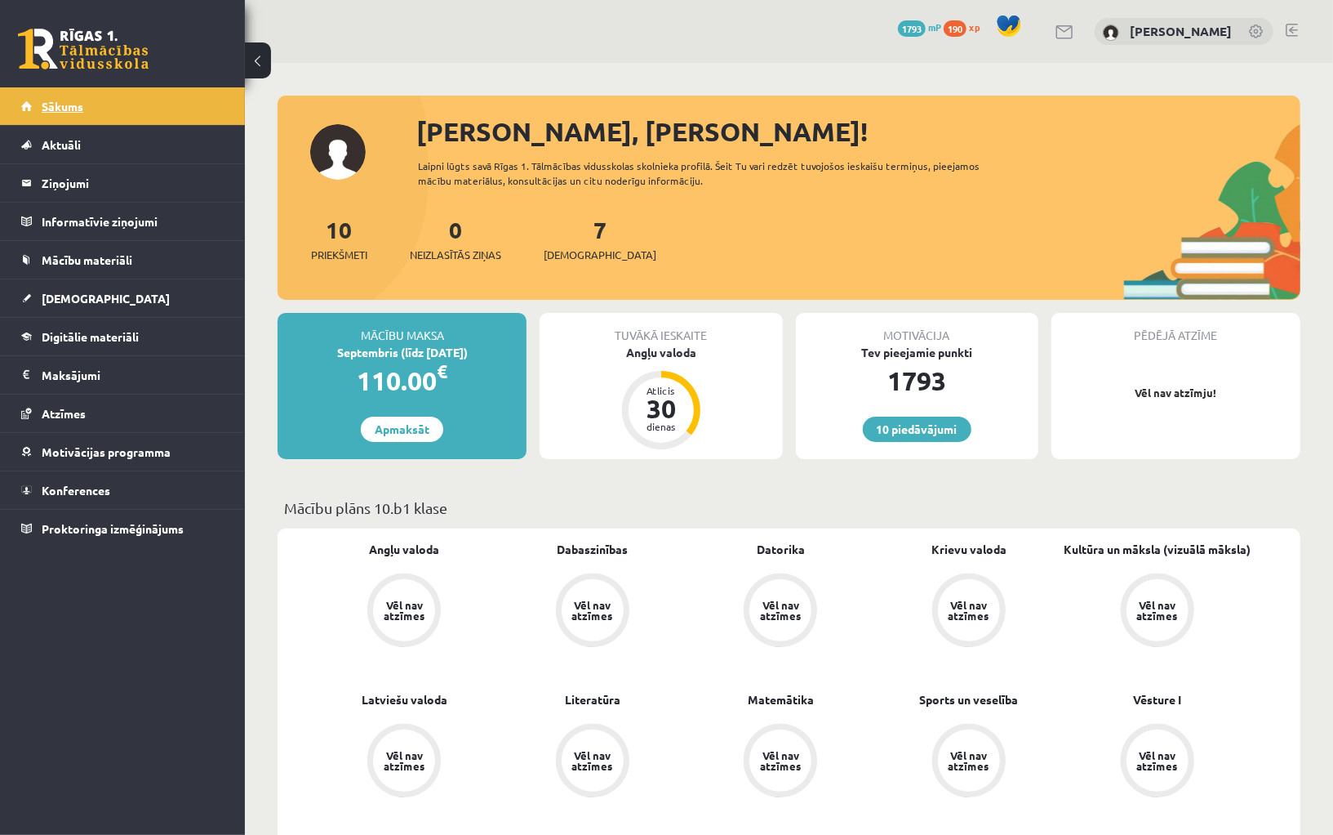
click at [140, 102] on link "Sākums" at bounding box center [122, 106] width 203 height 38
